Goal: Information Seeking & Learning: Learn about a topic

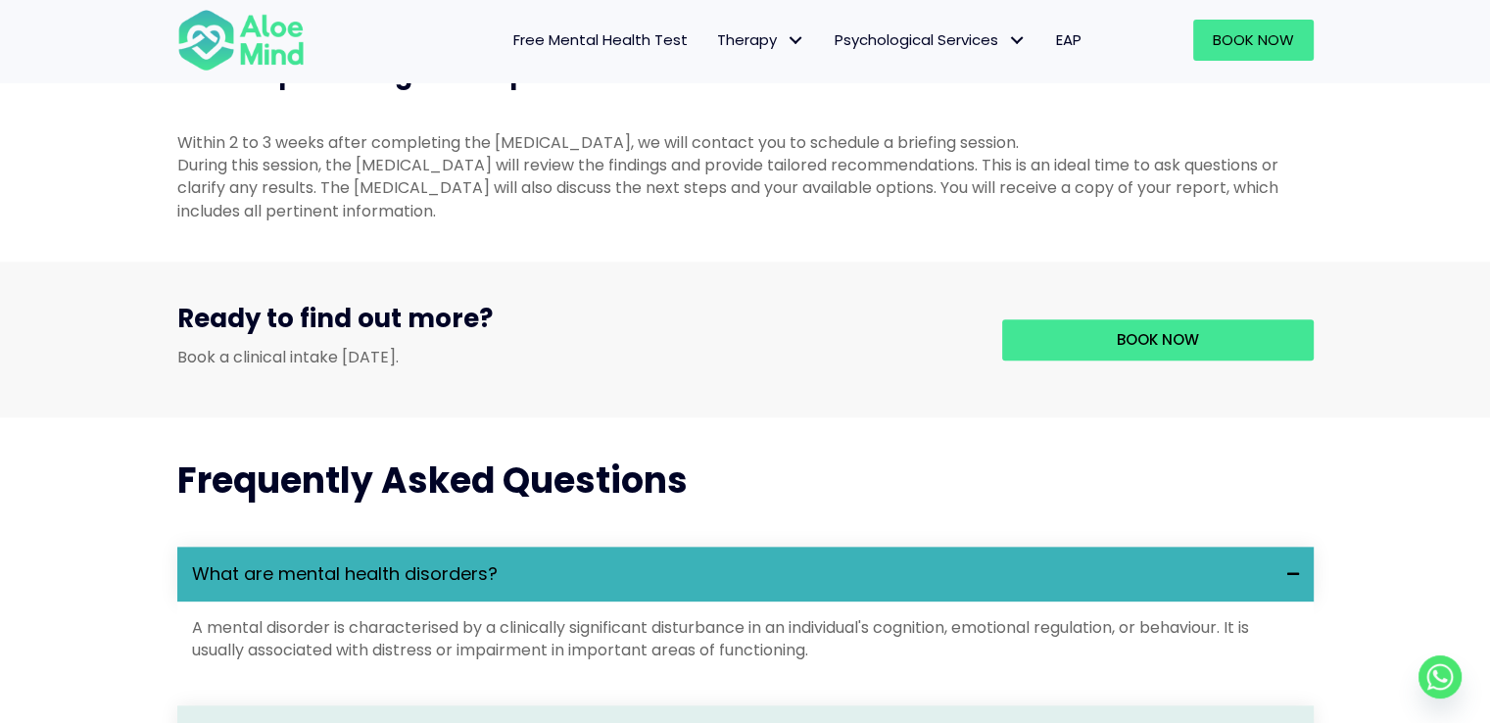
scroll to position [2155, 0]
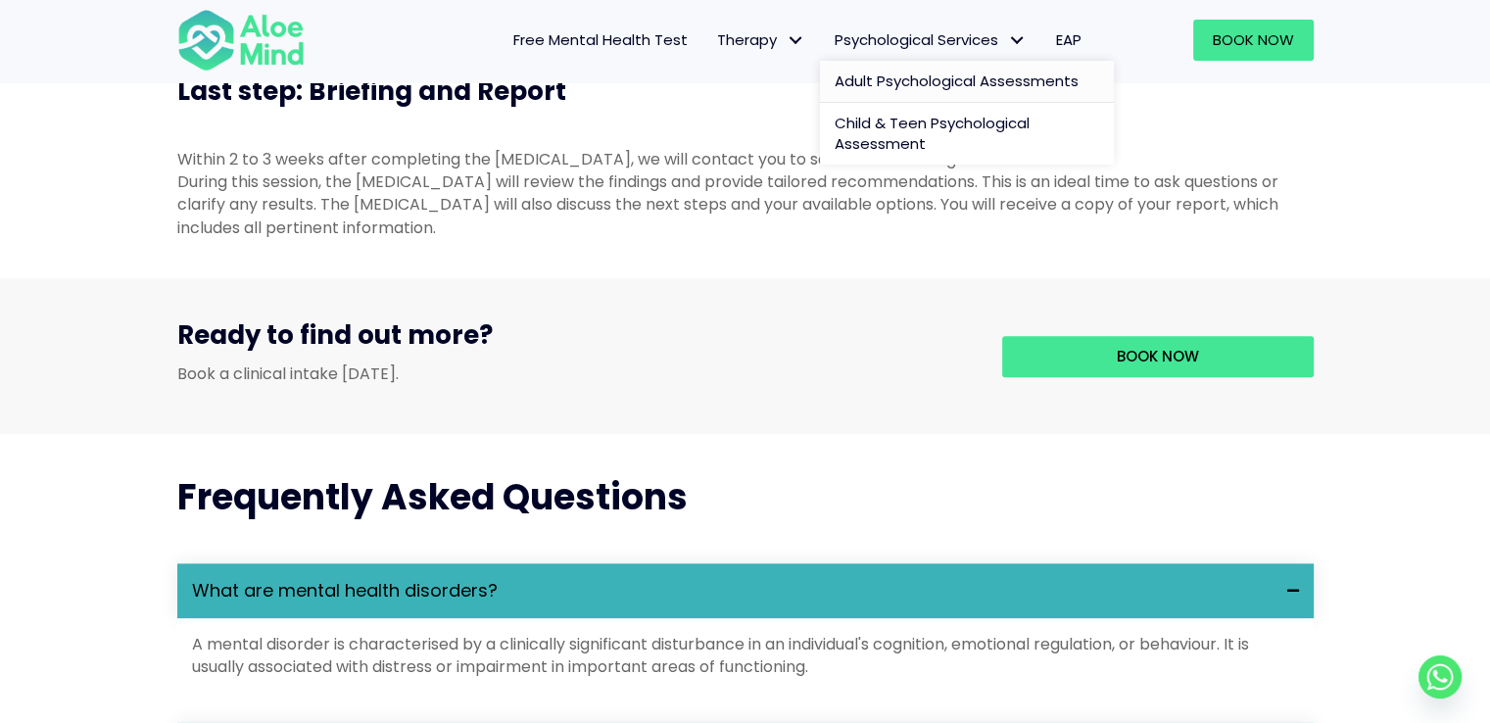
click at [912, 71] on span "Adult Psychological Assessments" at bounding box center [957, 81] width 244 height 21
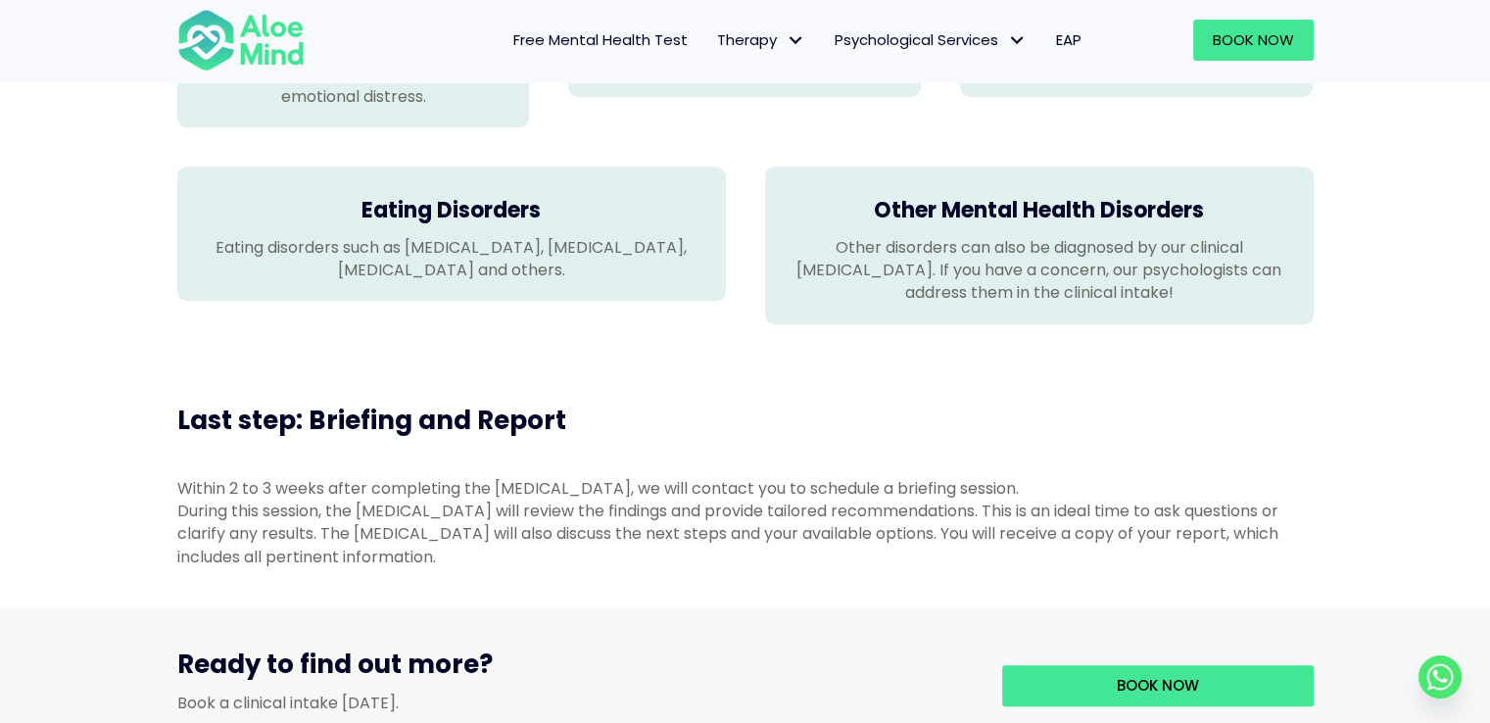
scroll to position [1861, 0]
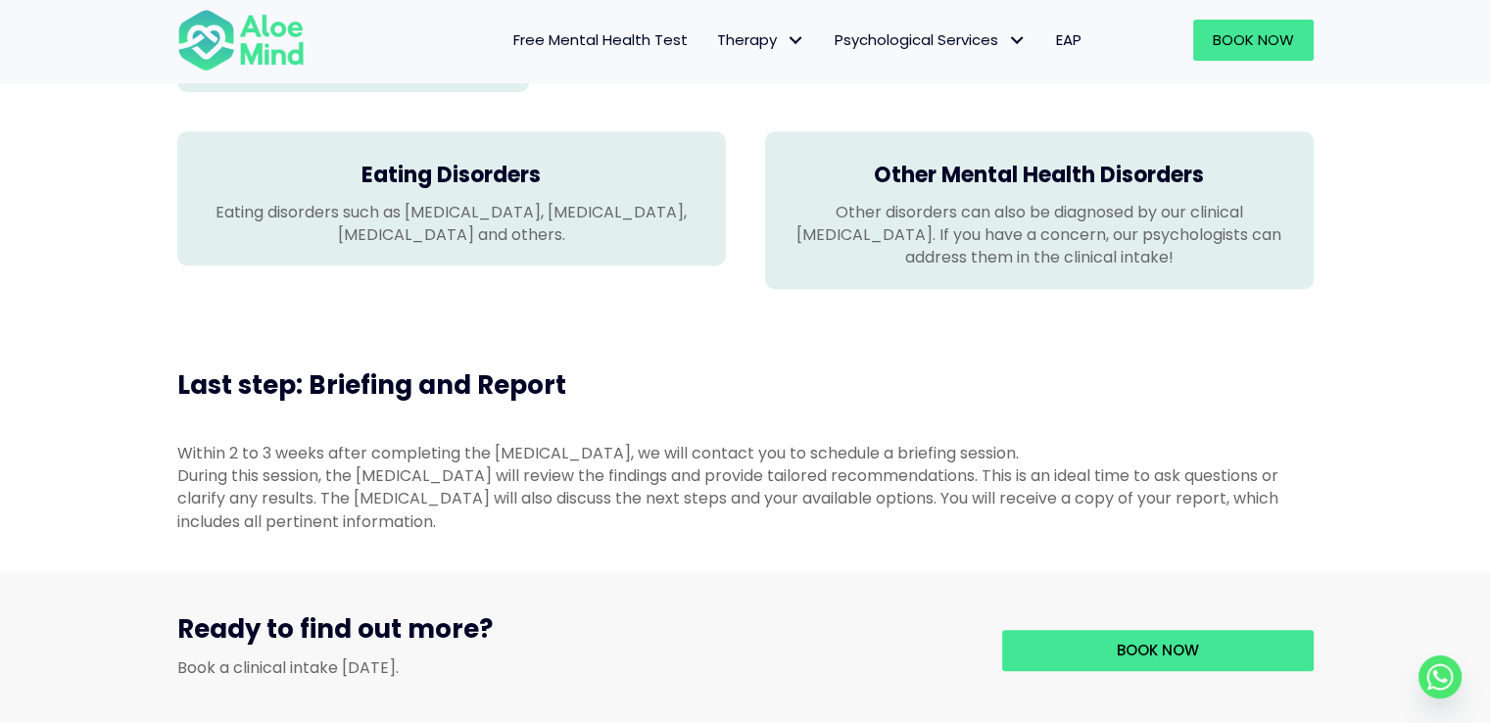
click at [627, 48] on span "Free Mental Health Test" at bounding box center [600, 39] width 174 height 21
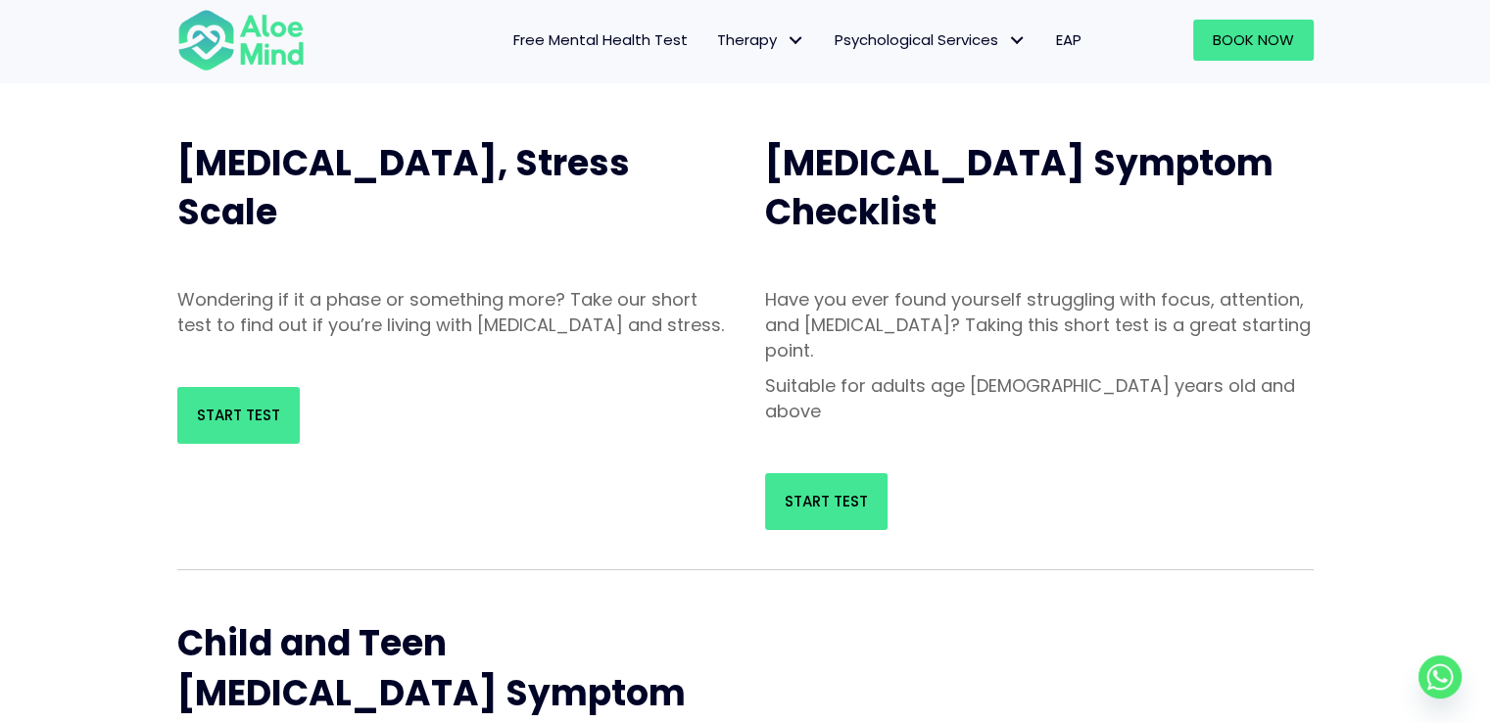
scroll to position [196, 0]
